Goal: Task Accomplishment & Management: Use online tool/utility

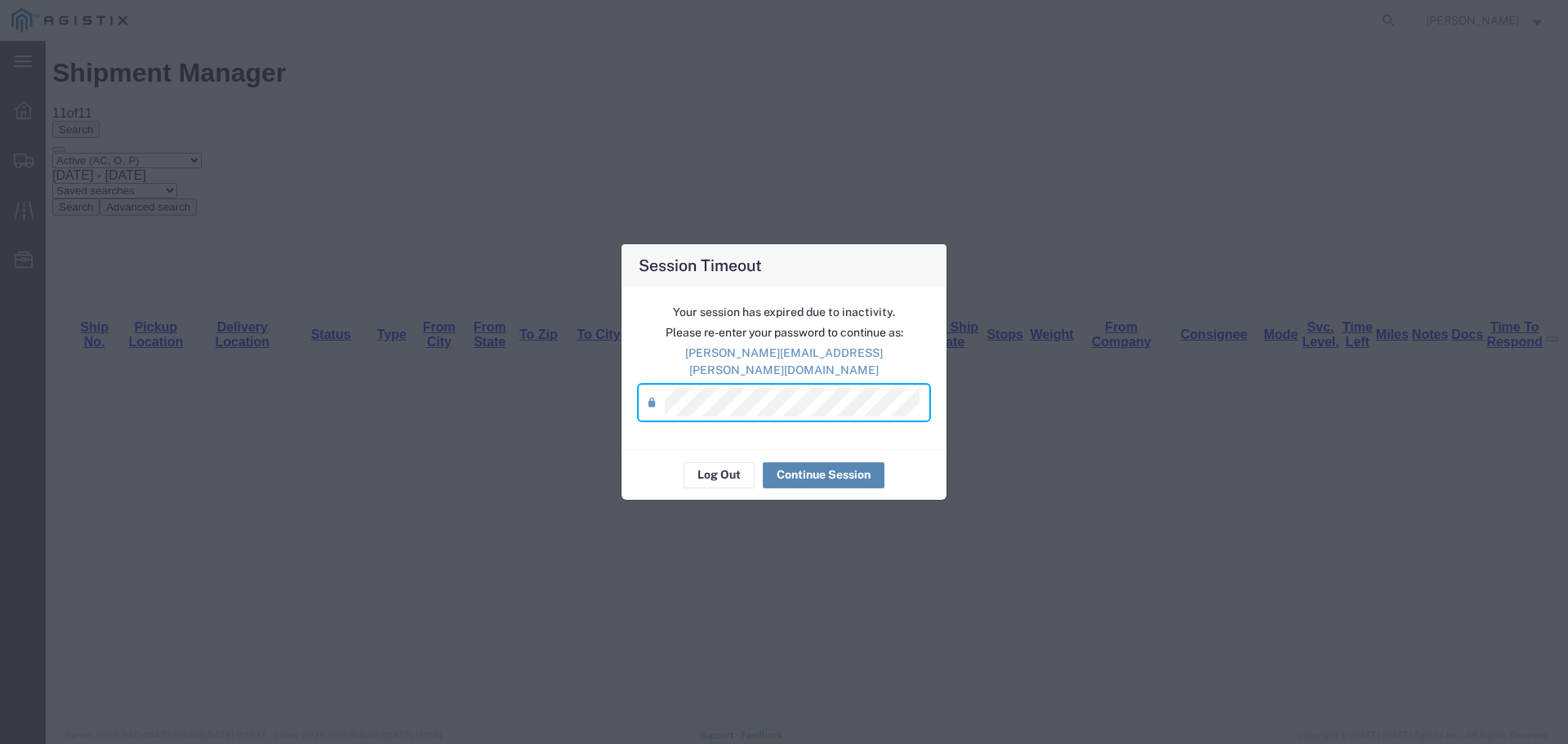
click at [799, 463] on button "Continue Session" at bounding box center [824, 474] width 122 height 26
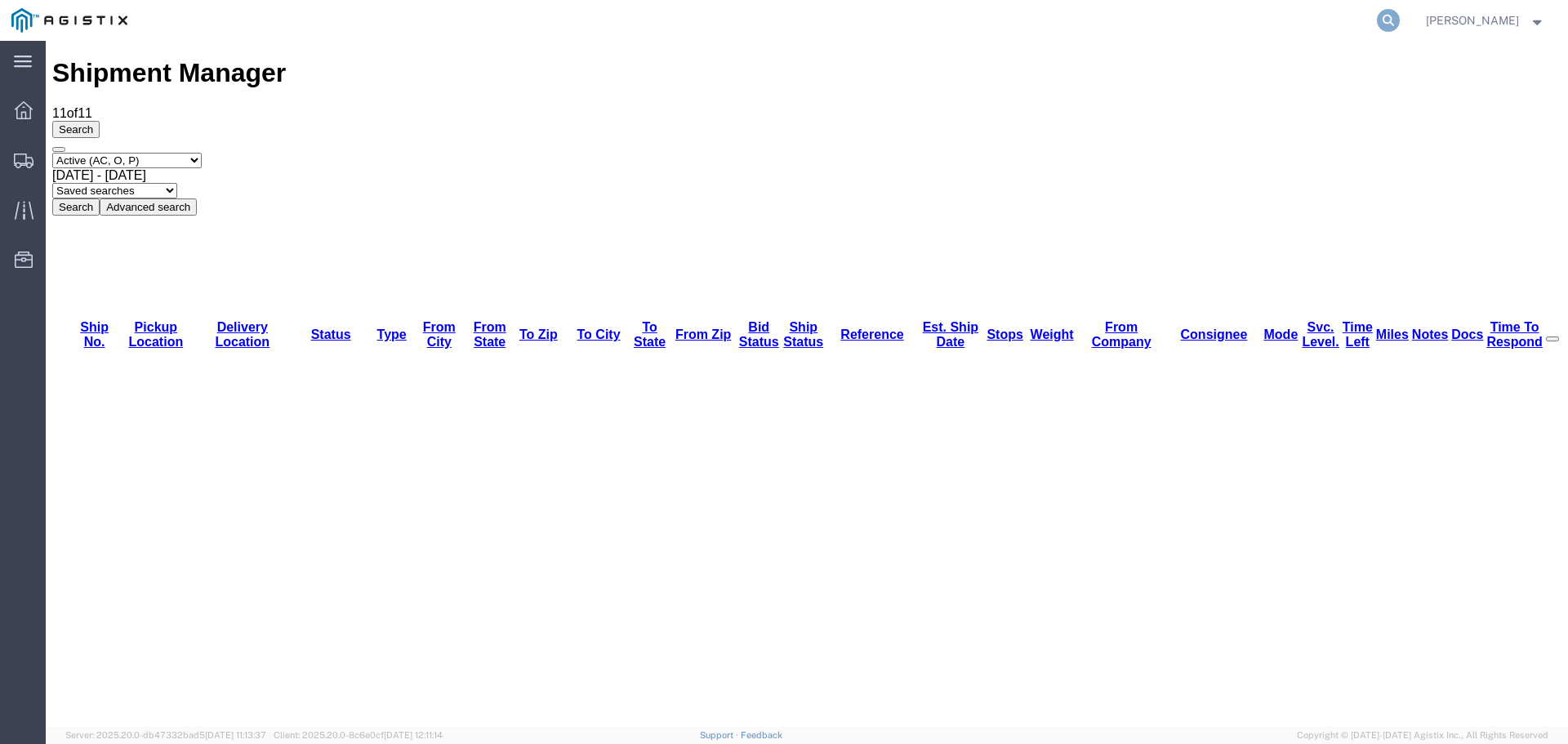
click at [1399, 18] on icon at bounding box center [1388, 20] width 23 height 23
click at [935, 17] on input "search" at bounding box center [1129, 20] width 497 height 40
paste input "57035265"
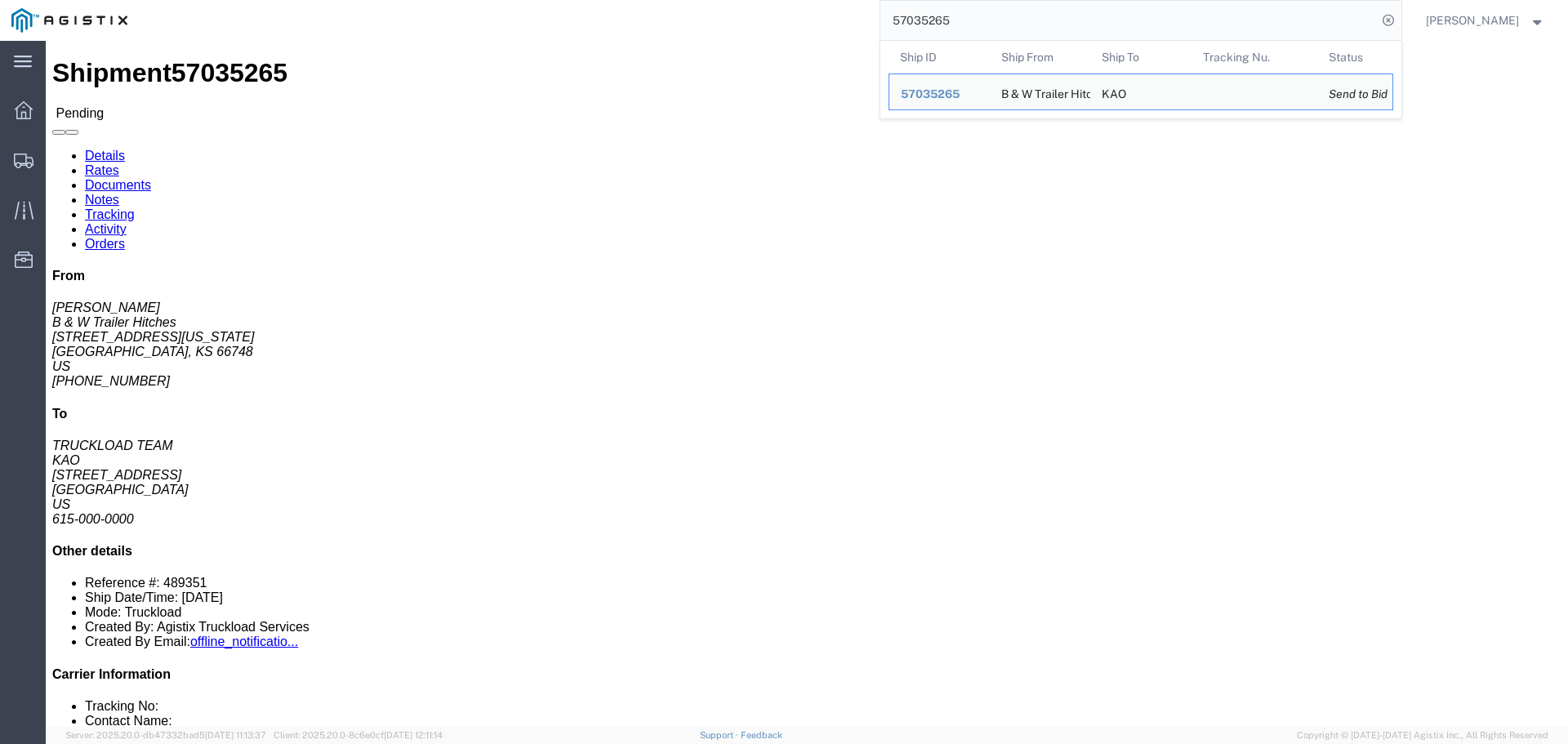
click address "B & W Trailer Hitches ([PERSON_NAME]) [STREET_ADDRESS][US_STATE] [PHONE_NUMBER]…"
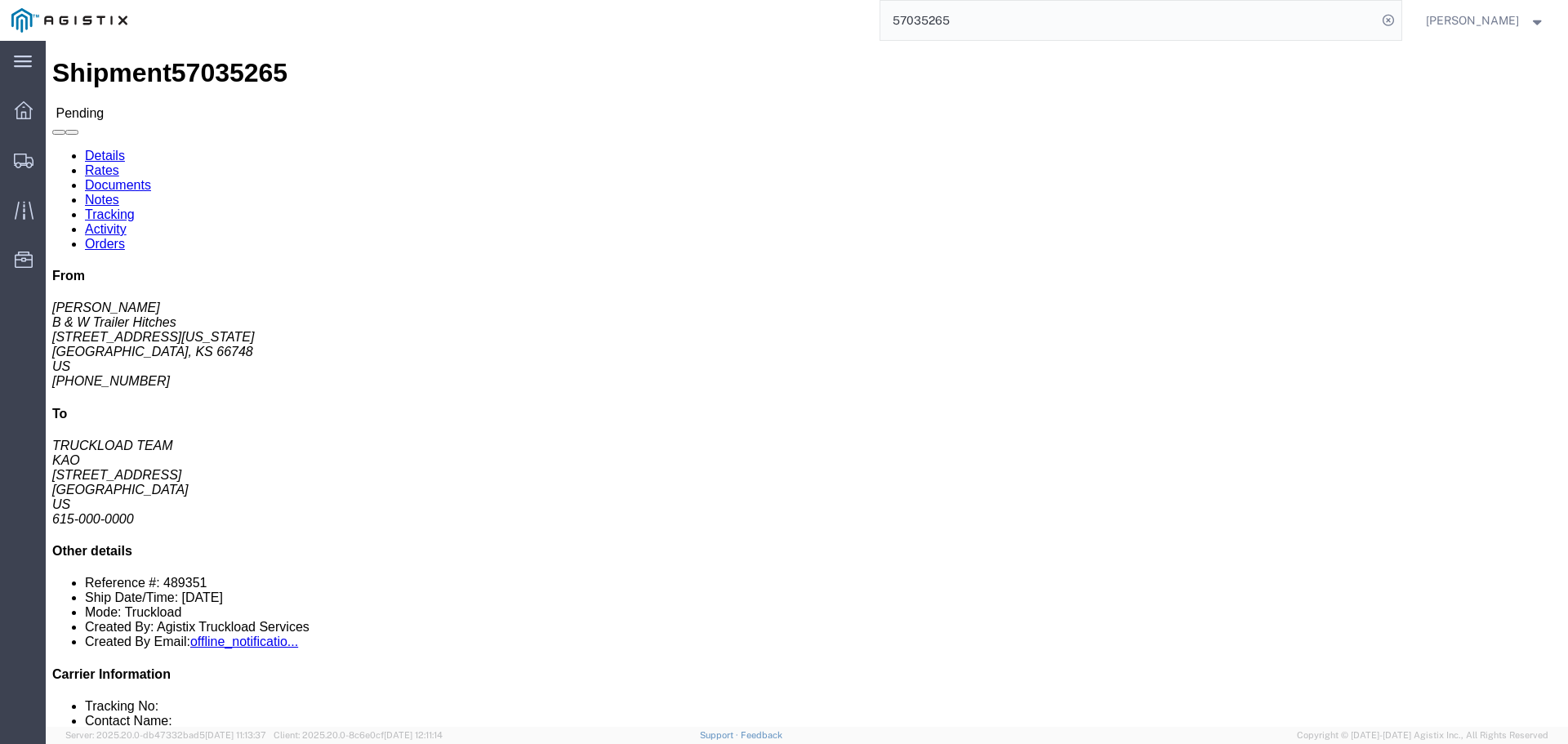
copy address "66748"
click address "KAO (TRUCKLOAD TEAM) 8404 [STREET_ADDRESS] 615-000-0000 [EMAIL_ADDRESS][DOMAIN_…"
copy address "75038"
click address "B & W Trailer Hitches ([PERSON_NAME]) [STREET_ADDRESS][US_STATE] [PHONE_NUMBER]…"
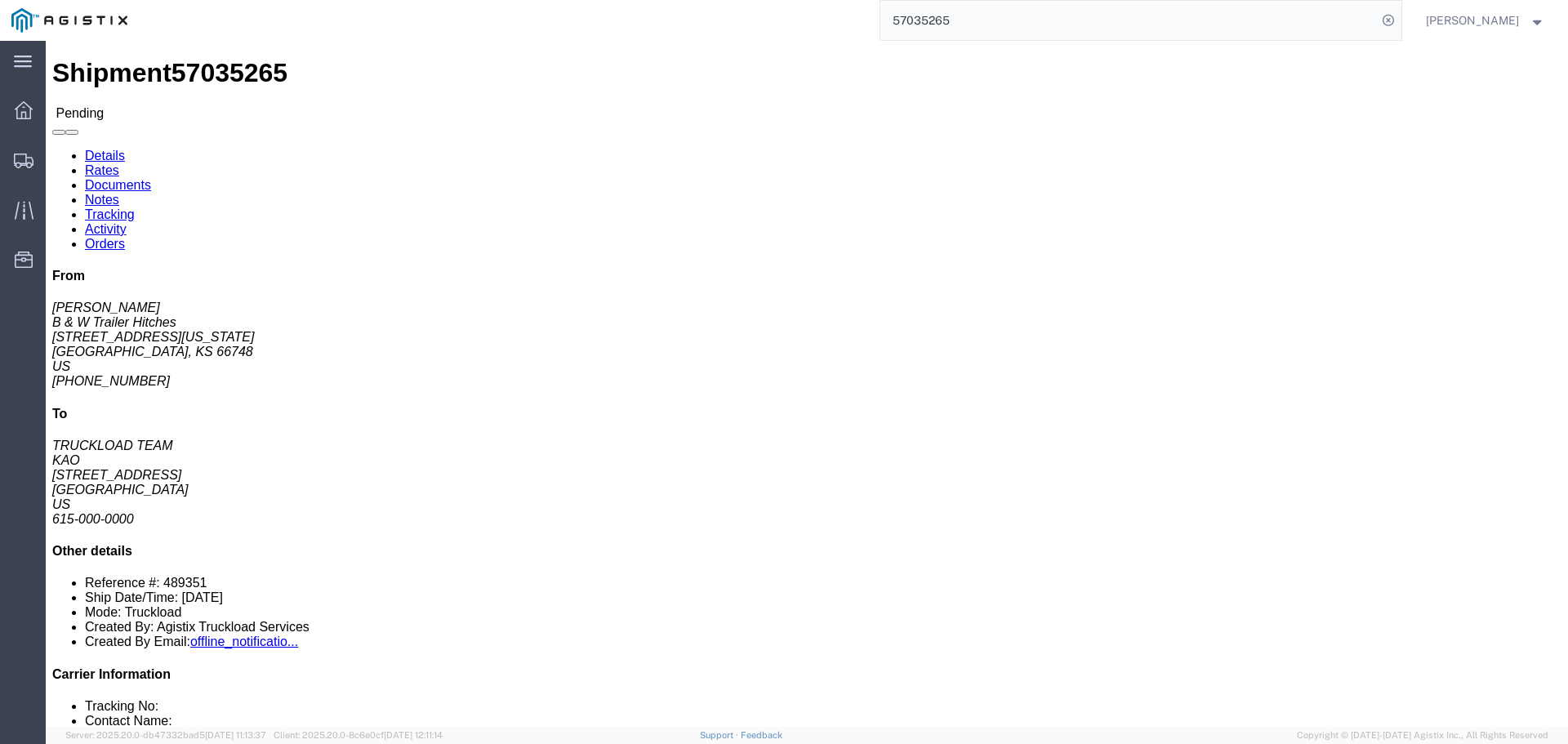
click address "B & W Trailer Hitches ([PERSON_NAME]) [STREET_ADDRESS][US_STATE] [PHONE_NUMBER]…"
copy address "66748"
click at [949, 23] on input "57035265" at bounding box center [1129, 20] width 497 height 40
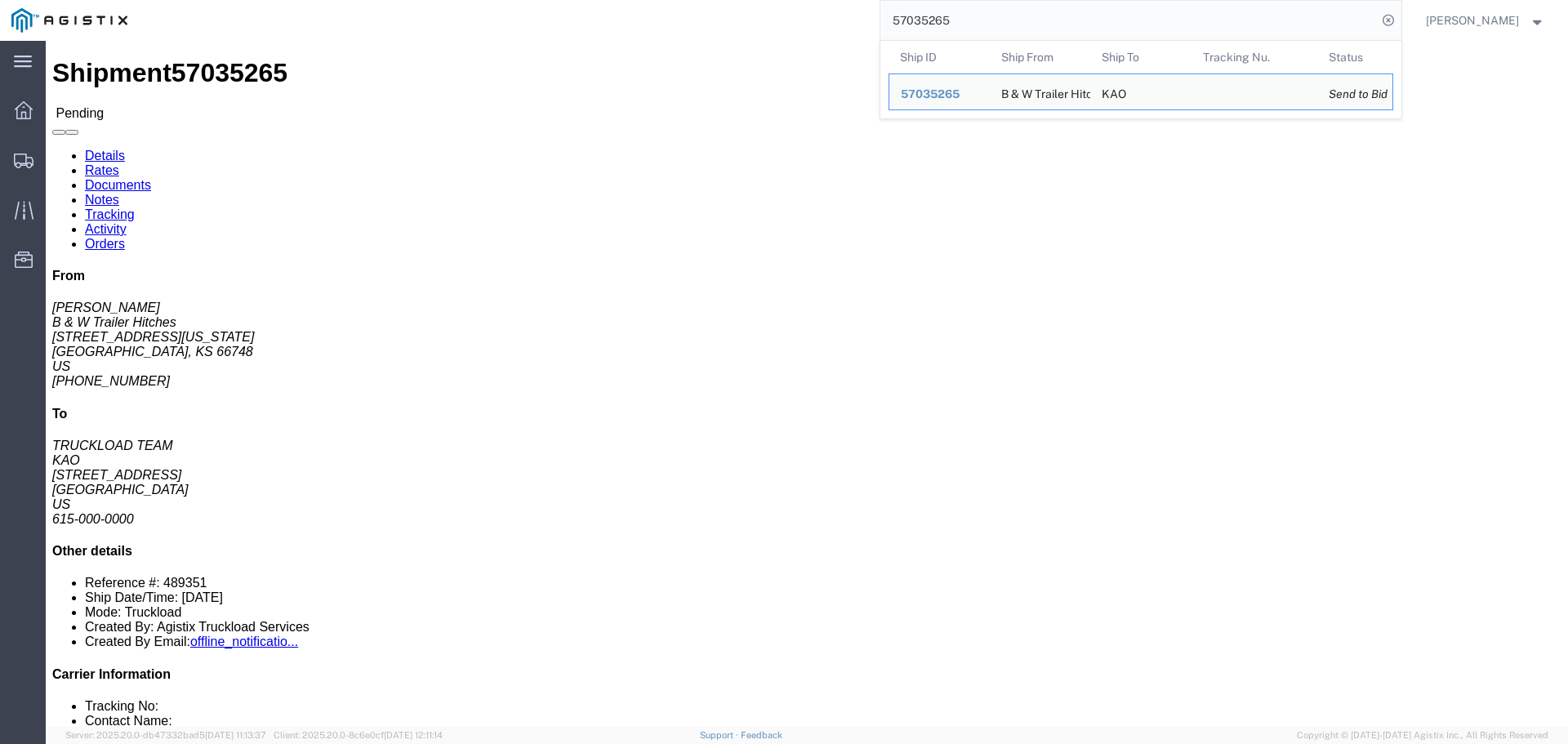
click at [949, 23] on input "57035265" at bounding box center [1129, 20] width 497 height 40
paste input "7567"
type input "57037567"
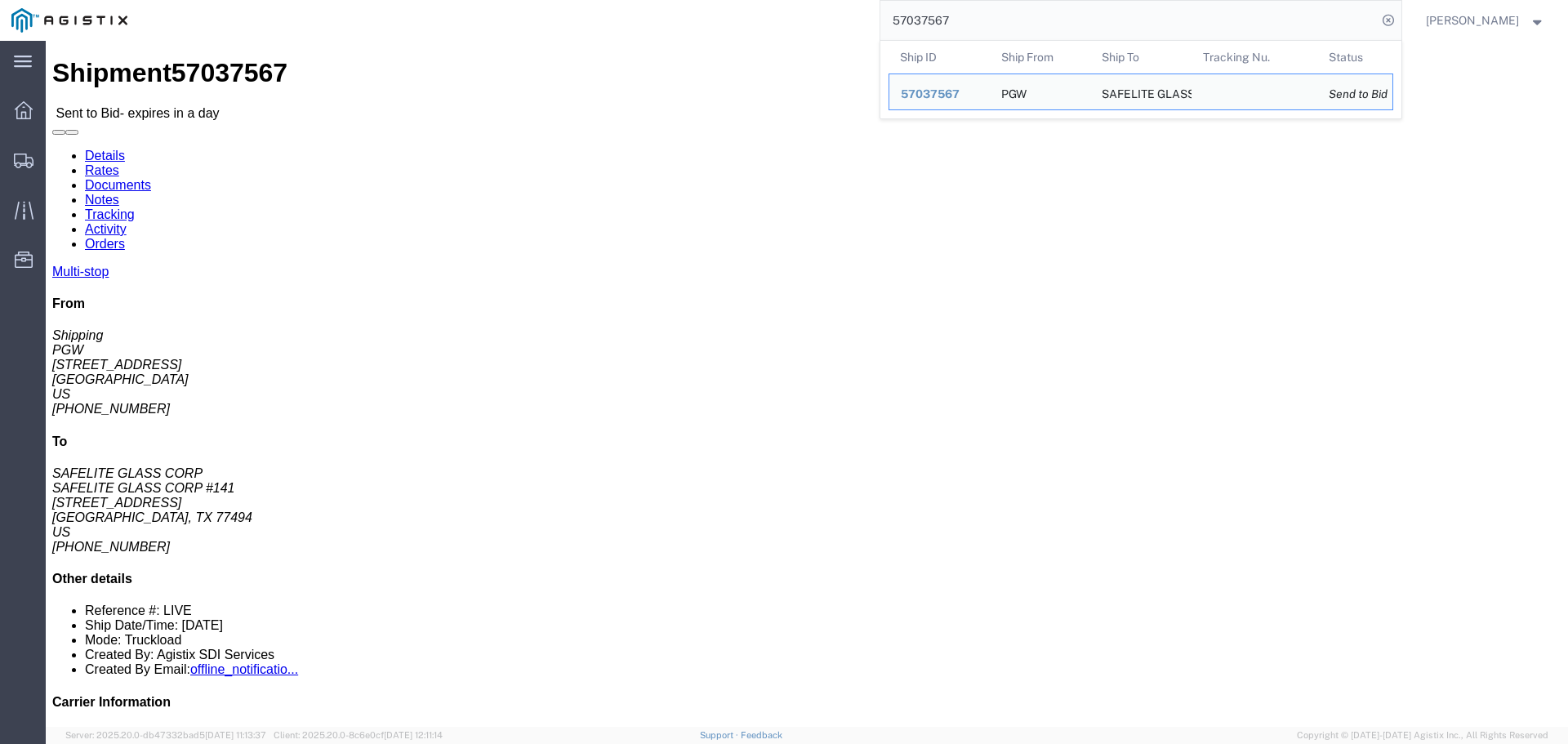
click address "SAFELITE GLASS CORP #141 (SAFELITE GLASS CORP) SGC774 [STREET_ADDRESS] [PHONE_N…"
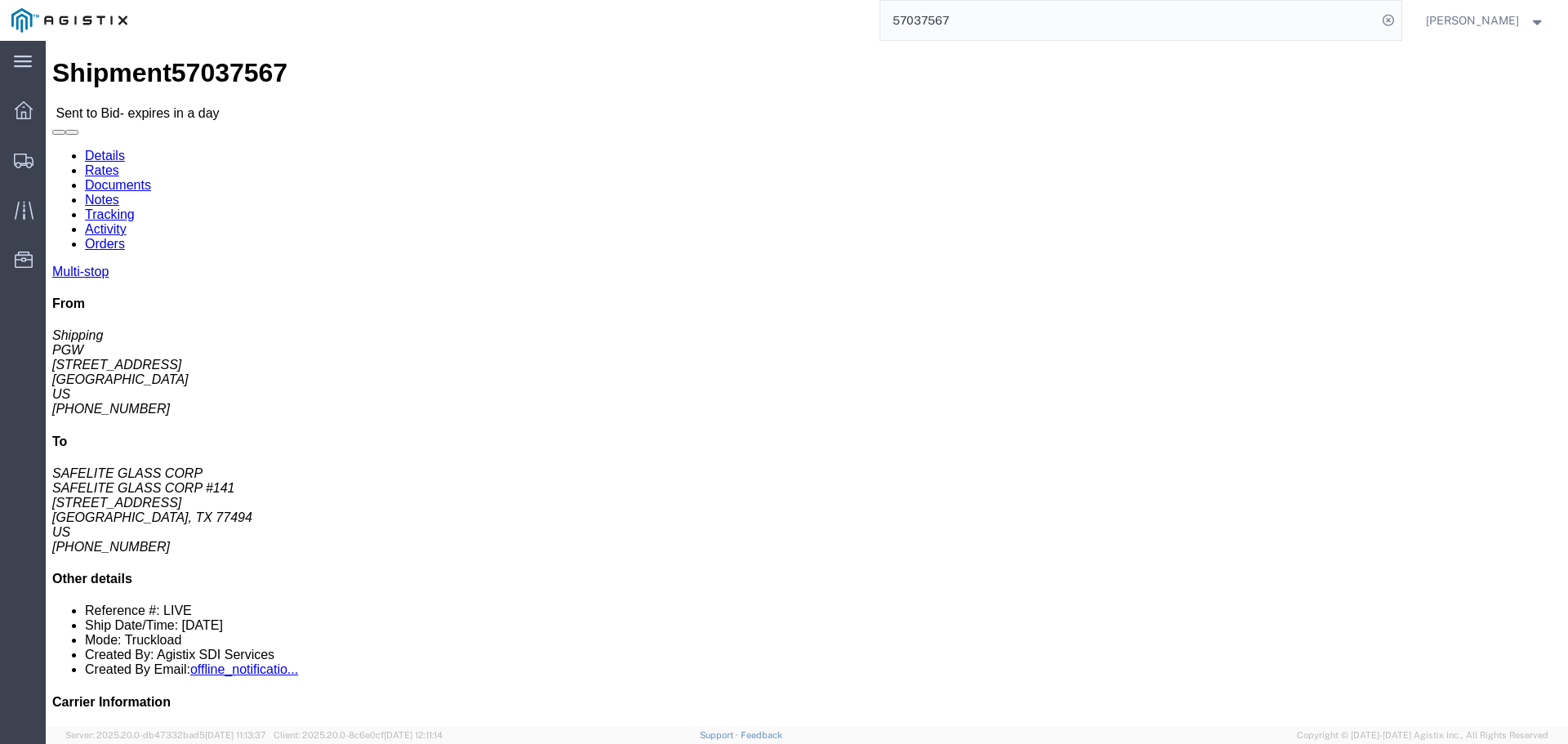
click address "SAFELITE GLASS CORP #141 (SAFELITE GLASS CORP) SGC774 [STREET_ADDRESS] [PHONE_N…"
copy address "77494"
click button
click link "Enter / Modify Bid"
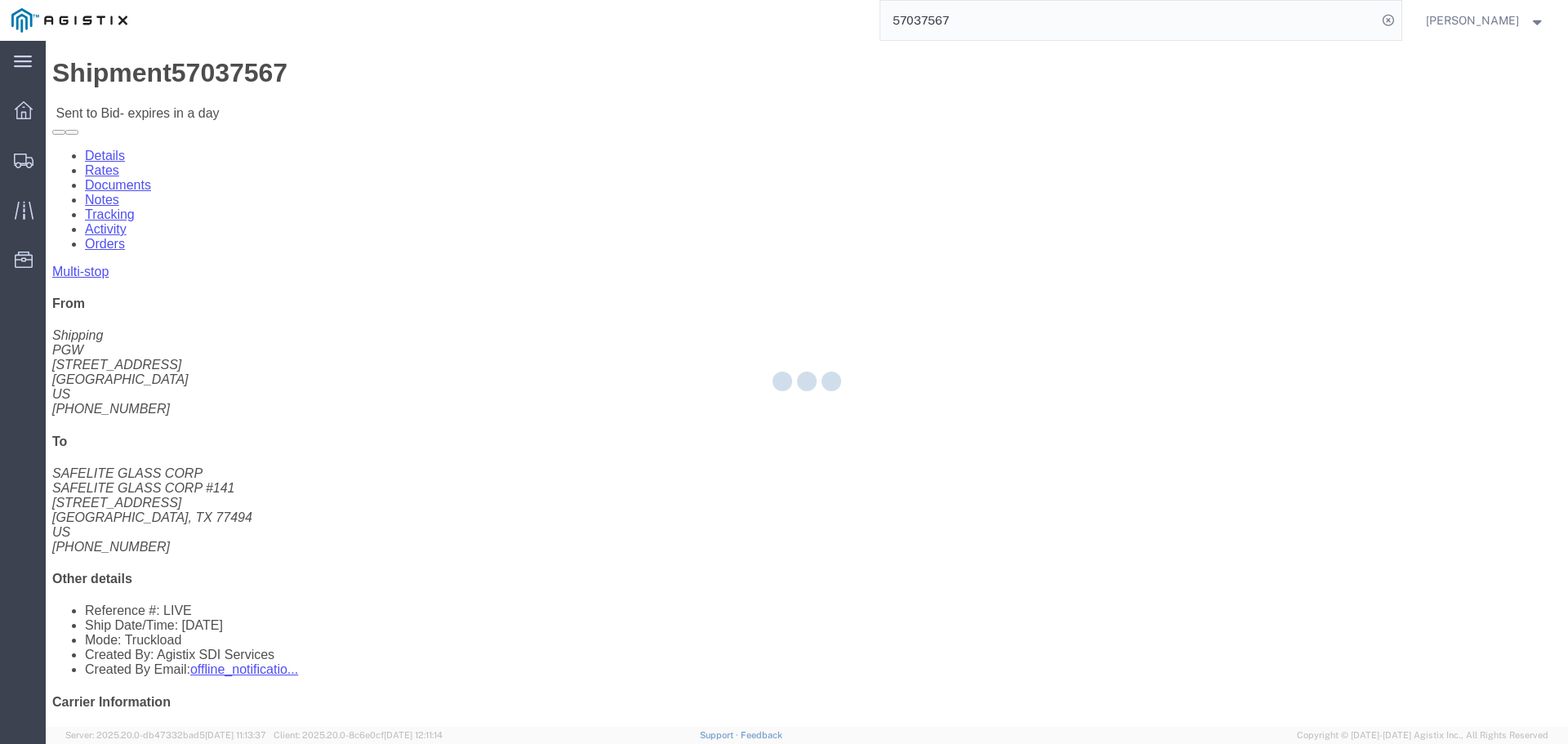
select select "4512"
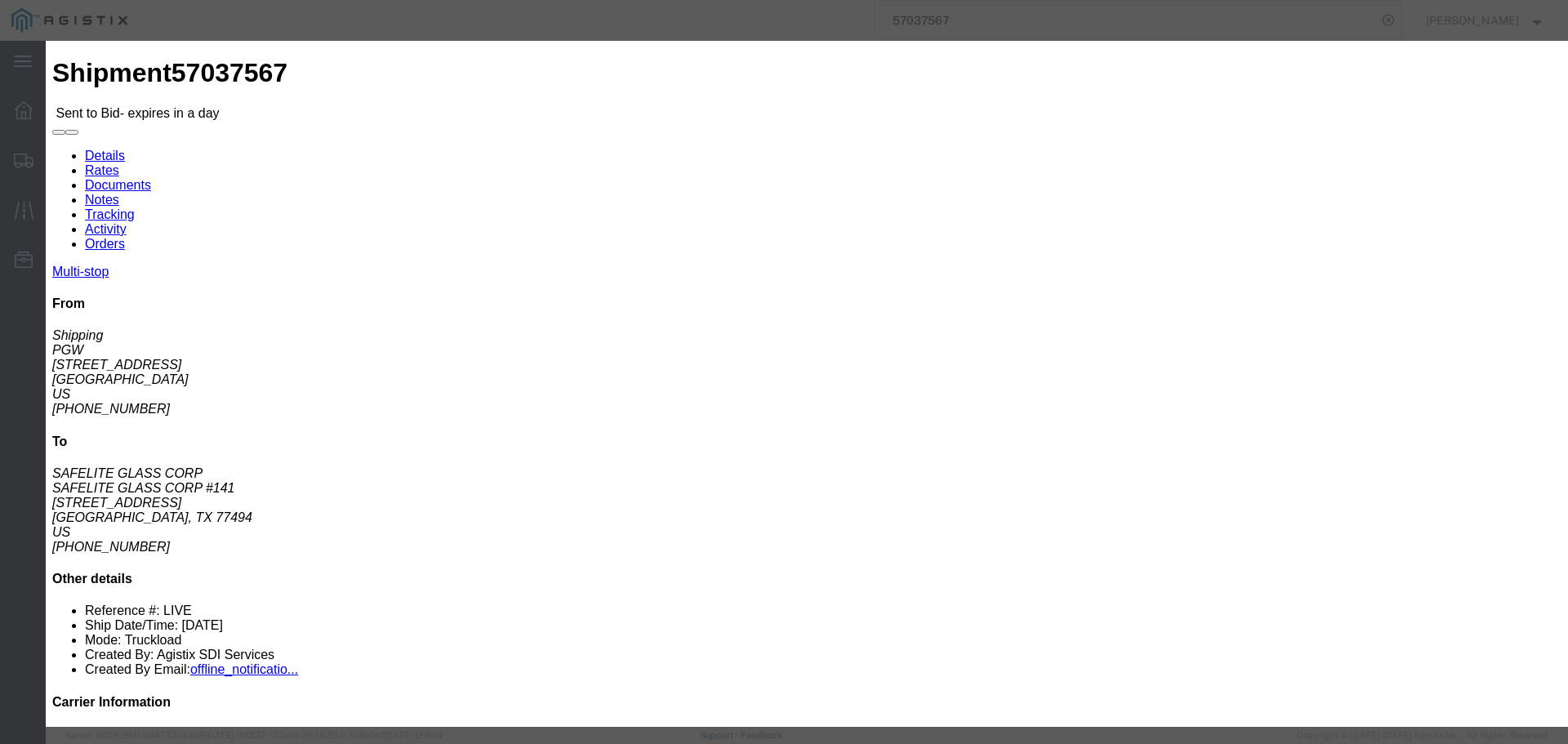
click select "Select LTL 3 - 5 Day Less than Truckload Rail Reefer TL Standard 3 - 5 Day Truc…"
select select "13784"
click select "Select LTL 3 - 5 Day Less than Truckload Rail Reefer TL Standard 3 - 5 Day Truc…"
click input "text"
type input "Multistop"
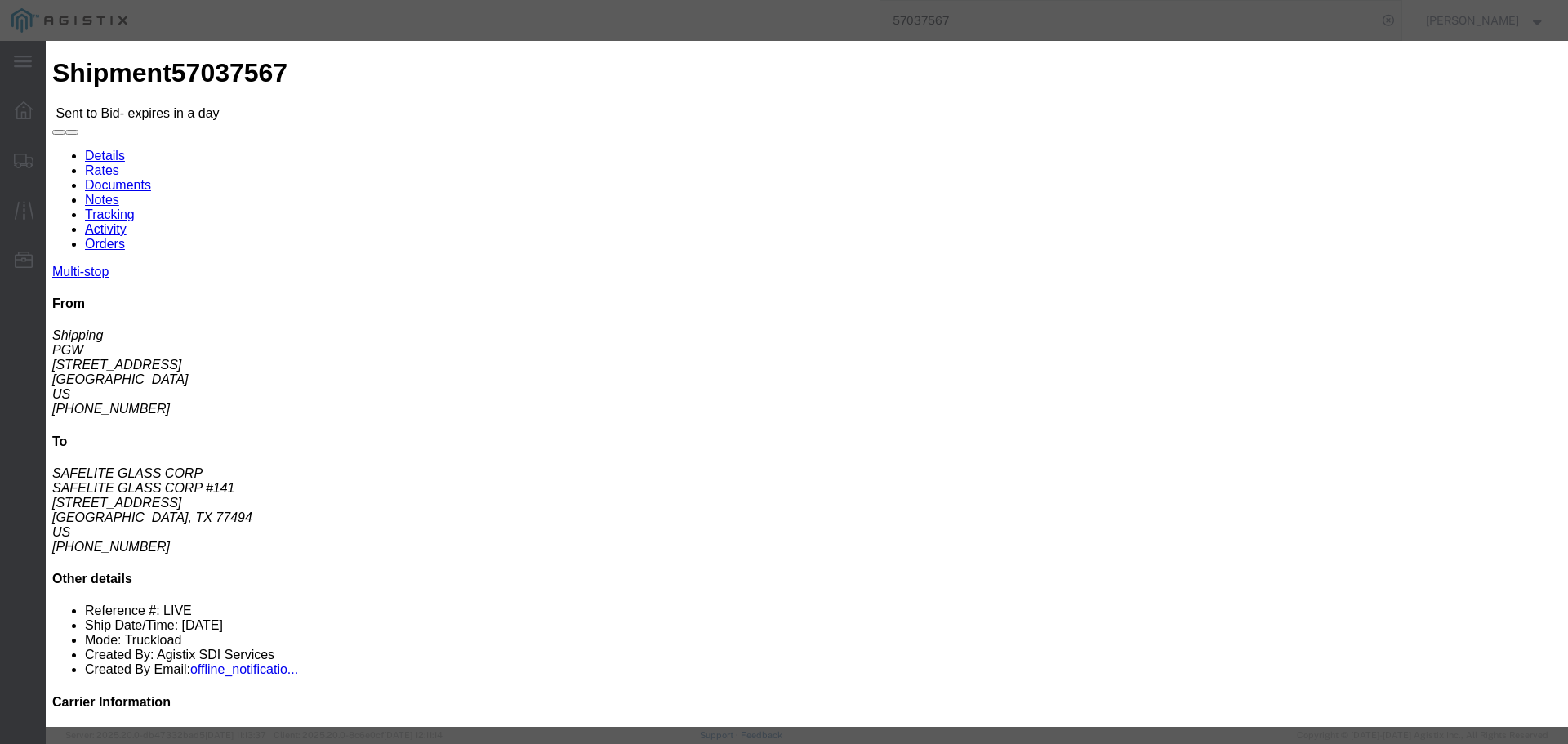
click input "number"
type input "2650"
click button "Submit"
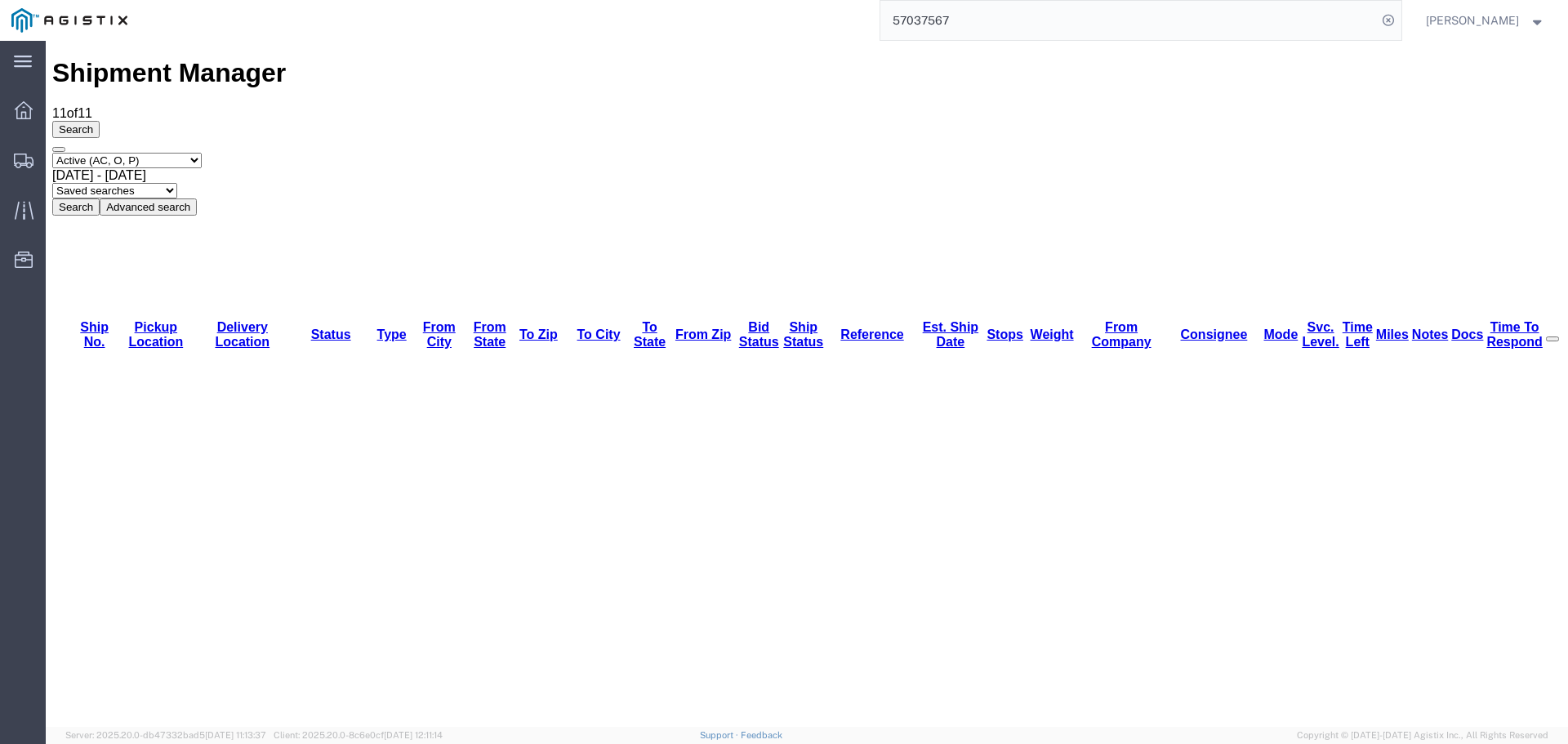
drag, startPoint x: 934, startPoint y: 1, endPoint x: 979, endPoint y: 29, distance: 53.0
click at [979, 29] on input "57037567" at bounding box center [1129, 20] width 497 height 40
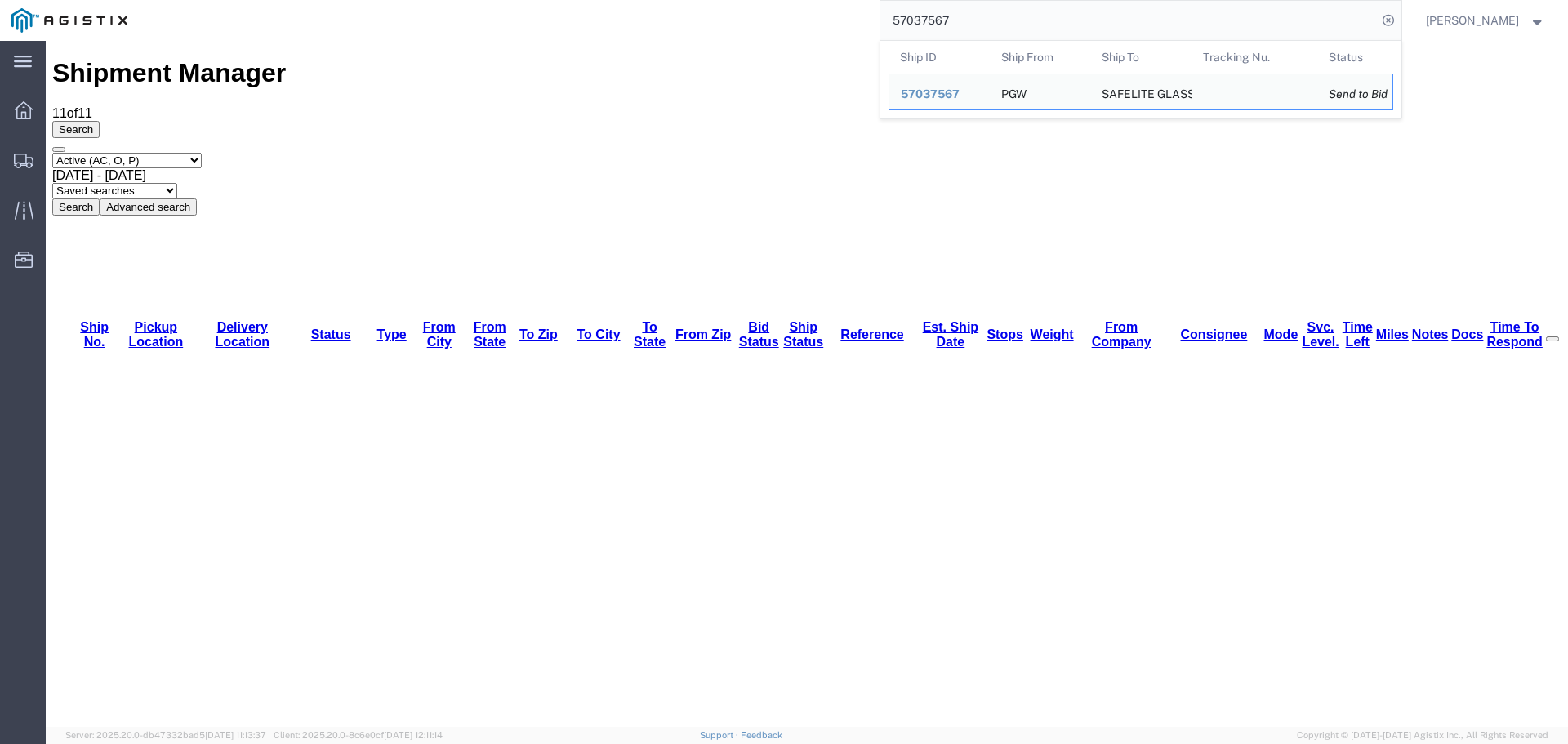
click at [979, 29] on input "57037567" at bounding box center [1129, 20] width 497 height 40
paste input "86"
type input "57037586"
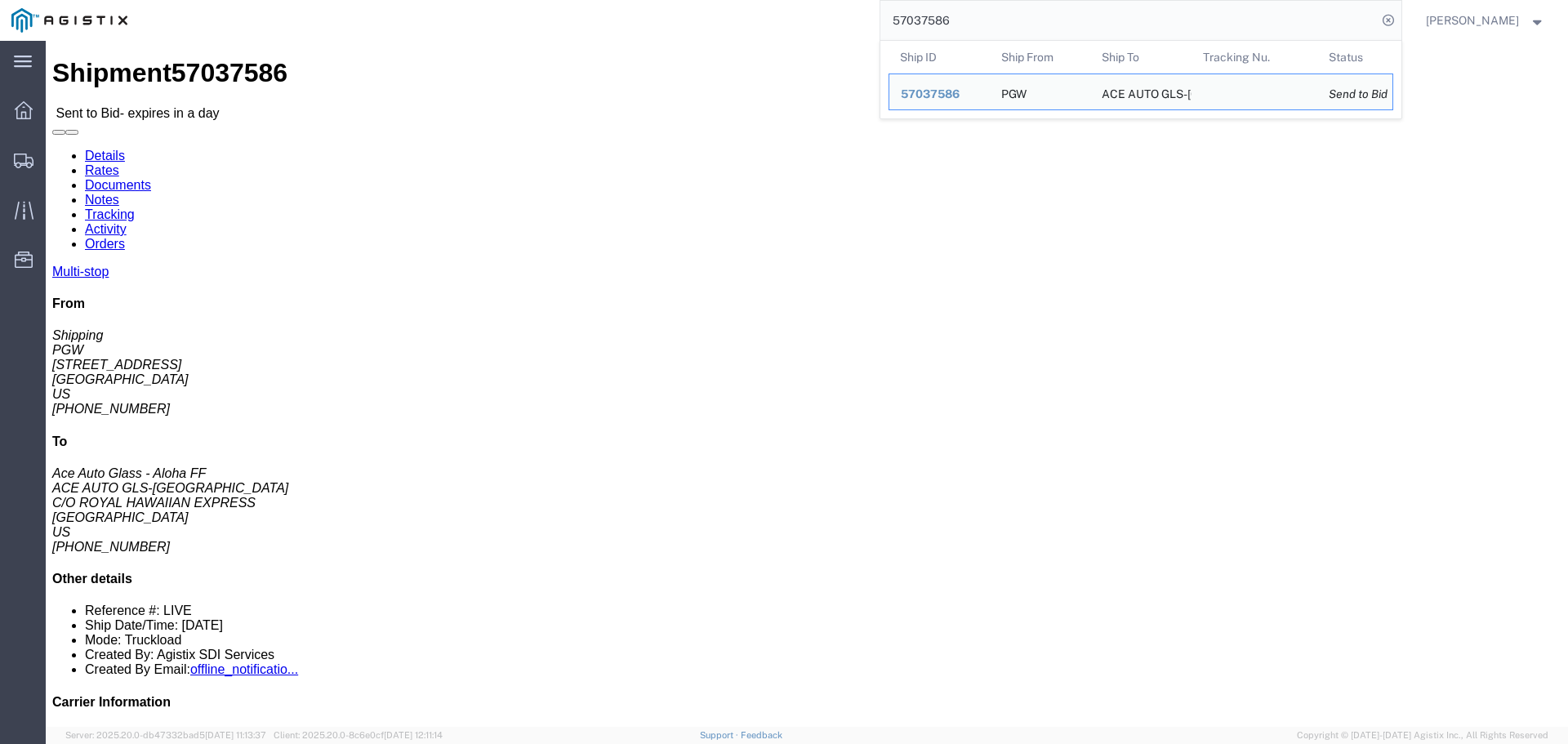
click div "[STREET_ADDRESS]"
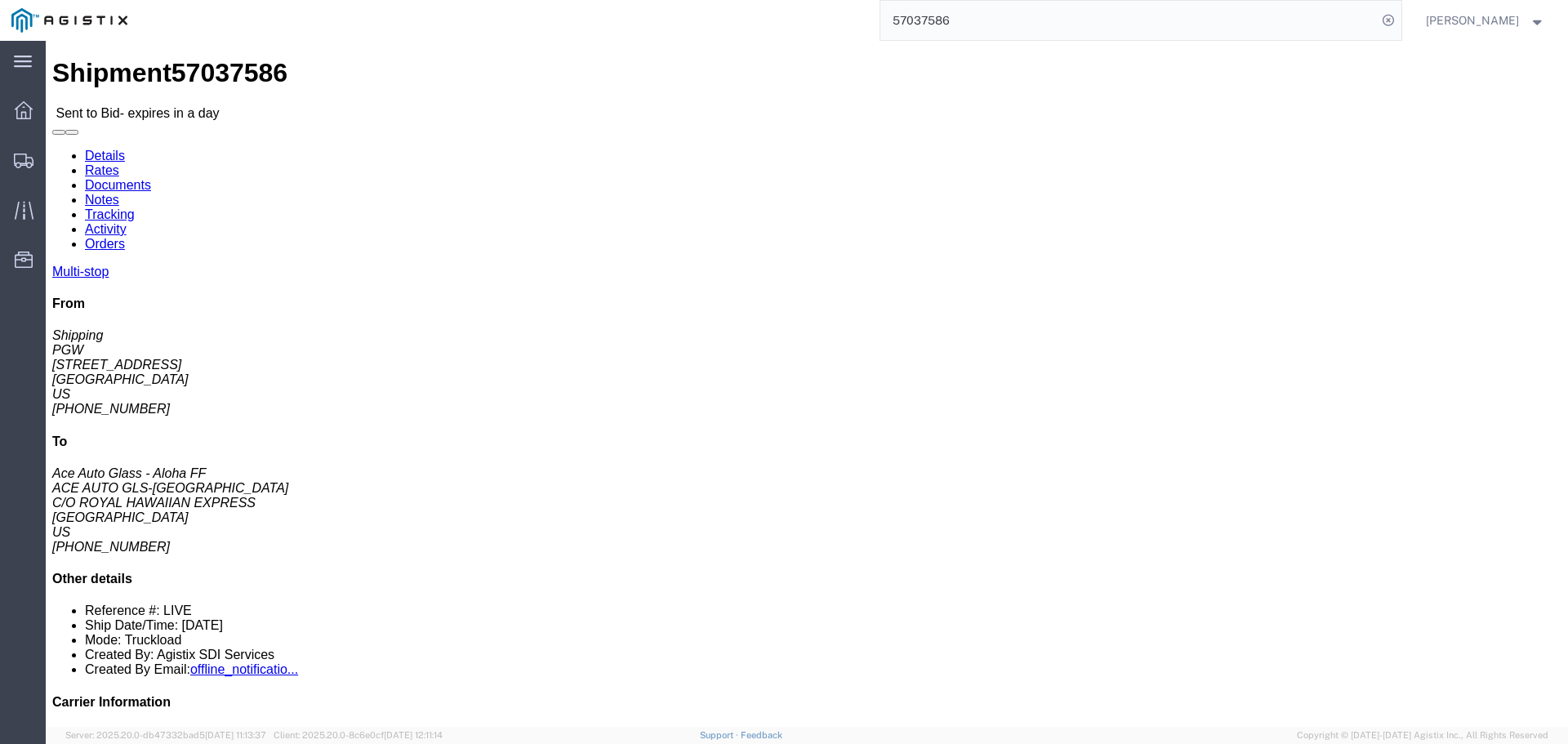
copy div "85307"
click link "Enter / Modify Bid"
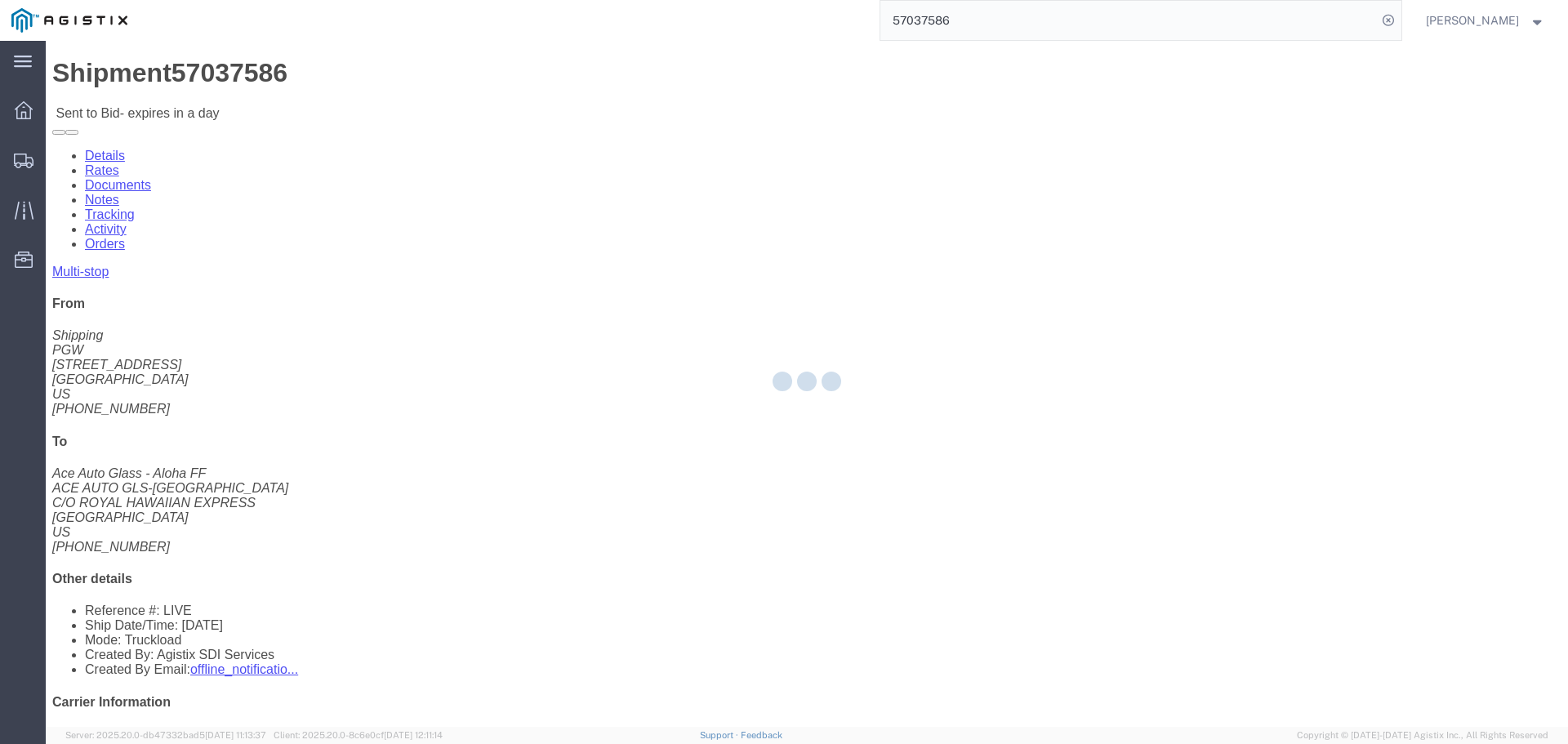
select select "4512"
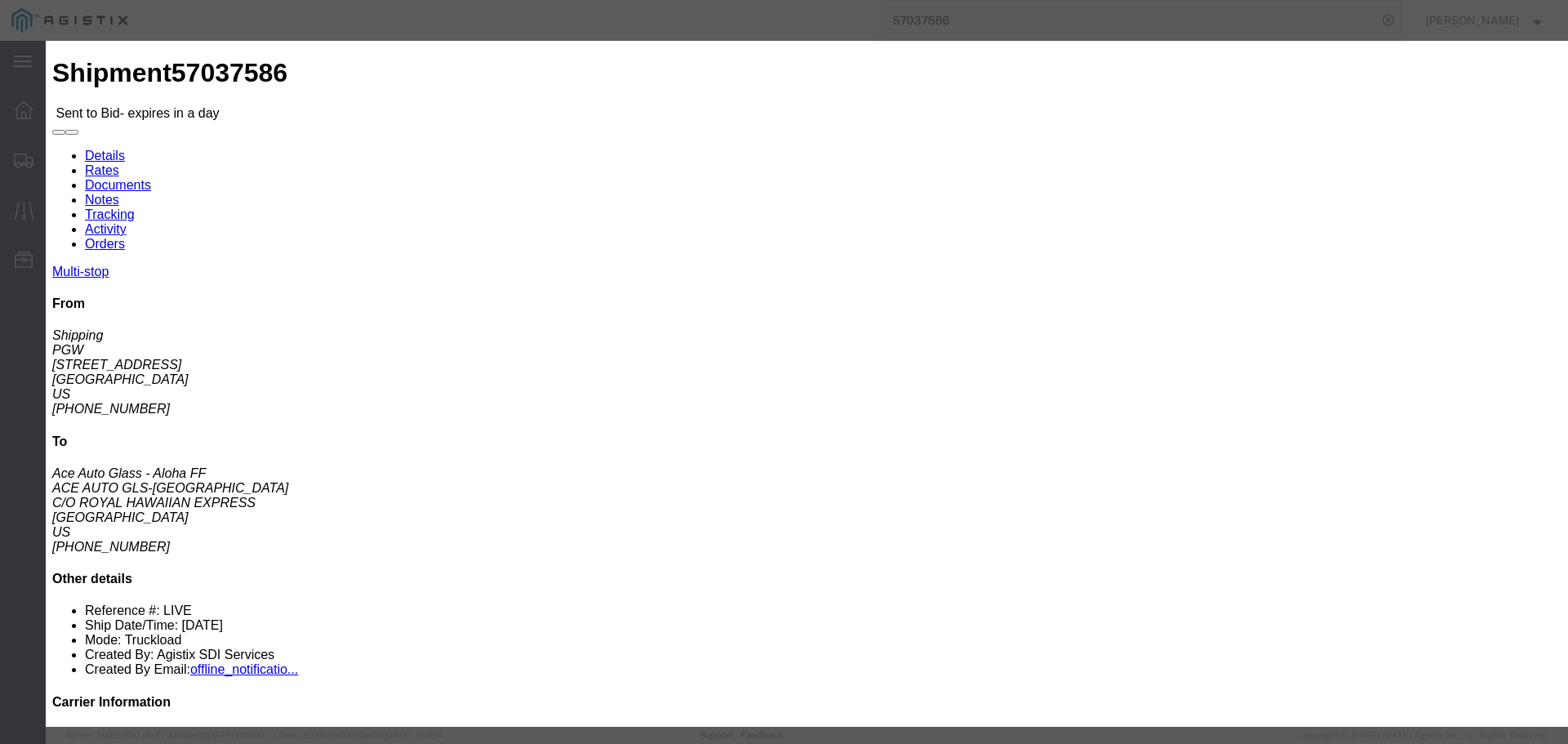
click input "text"
type input "multistop-2"
click div "Service Level Select LTL 3 - 5 Day Less than Truckload Rail Reefer TL Standard …"
click select "Select LTL 3 - 5 Day Less than Truckload Rail Reefer TL Standard 3 - 5 Day Truc…"
select select "13784"
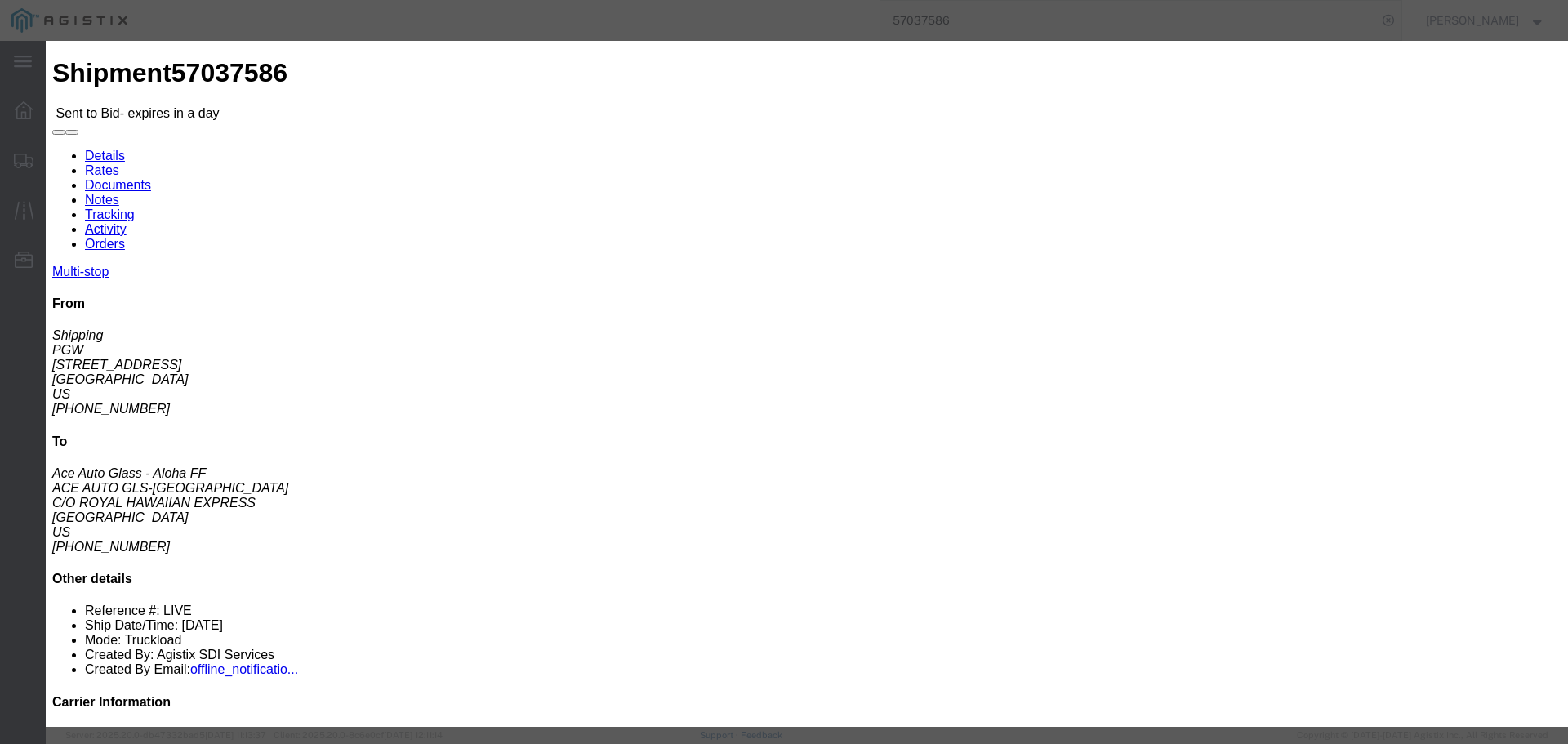
click select "Select LTL 3 - 5 Day Less than Truckload Rail Reefer TL Standard 3 - 5 Day Truc…"
click div "Select 2 Day Service 3 Axle Winch Truck 3 to 5 Day Service 96L Domestic Flat Ra…"
click input "number"
type input "3900"
click button "Submit"
